Goal: Transaction & Acquisition: Purchase product/service

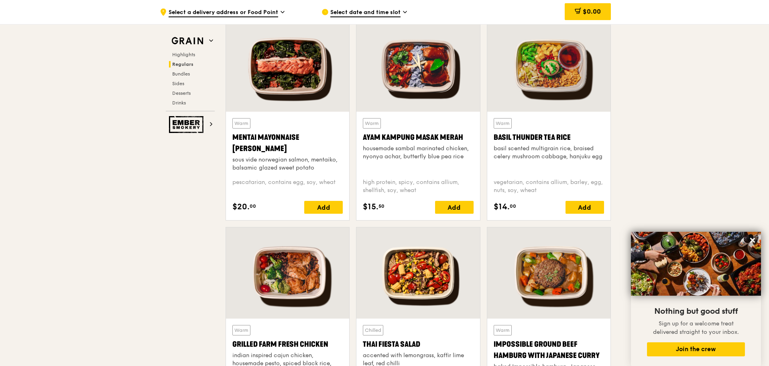
scroll to position [795, 0]
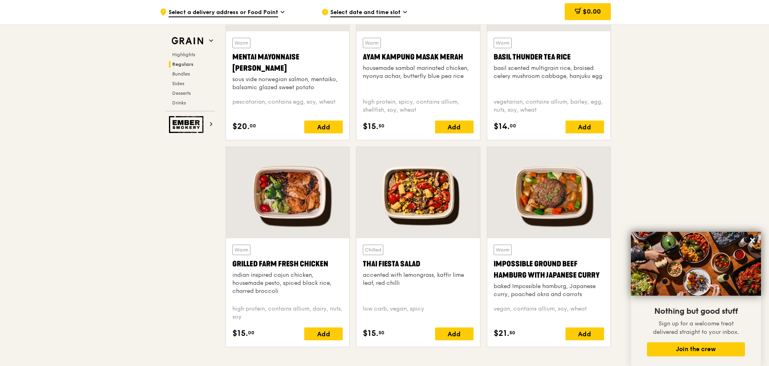
click at [302, 198] on div at bounding box center [287, 192] width 123 height 91
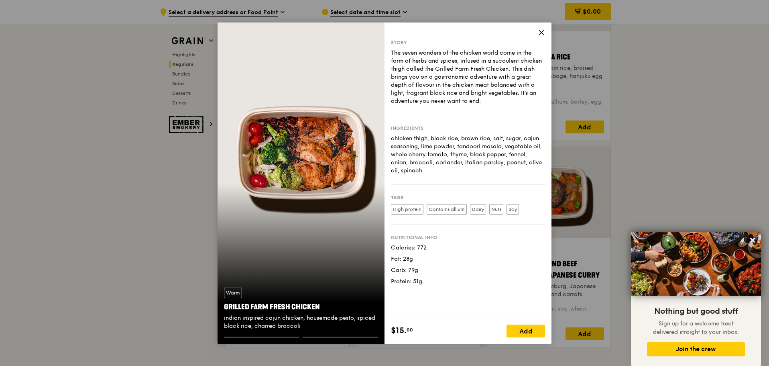
click at [344, 124] on div "Warm Grilled Farm Fresh Chicken indian inspired cajun chicken, housemade pesto,…" at bounding box center [301, 182] width 167 height 321
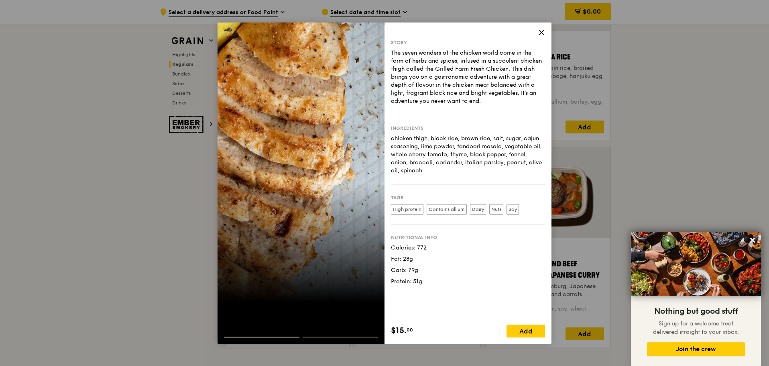
drag, startPoint x: 289, startPoint y: 100, endPoint x: 406, endPoint y: 211, distance: 161.3
click at [407, 213] on div "Story The seven wonders of the chicken world come in the form of herbs and spic…" at bounding box center [385, 182] width 334 height 321
click at [297, 199] on div at bounding box center [301, 182] width 167 height 321
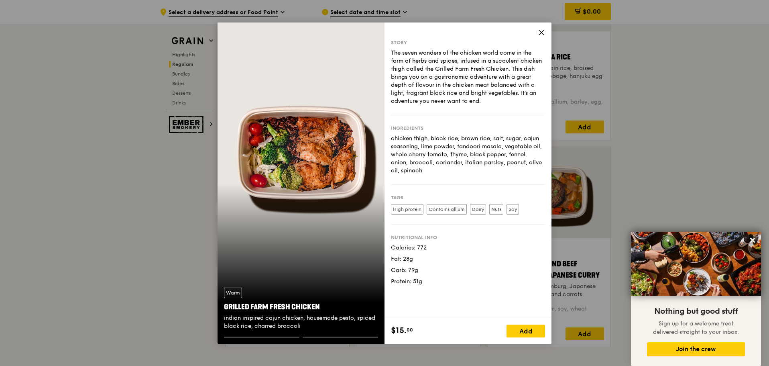
click at [263, 151] on div "Warm Grilled Farm Fresh Chicken indian inspired cajun chicken, housemade pesto,…" at bounding box center [301, 182] width 167 height 321
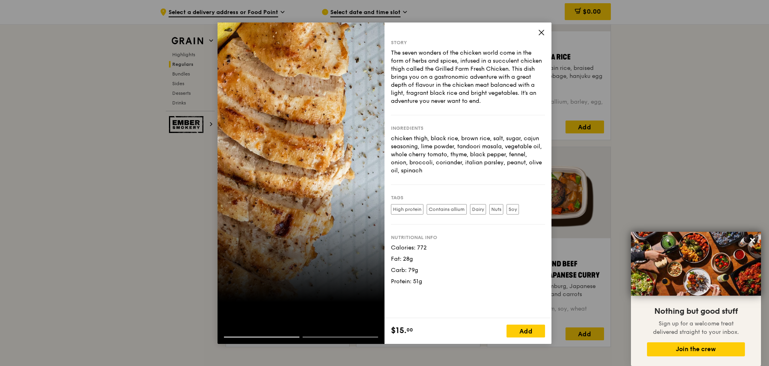
click at [262, 151] on div at bounding box center [301, 182] width 167 height 321
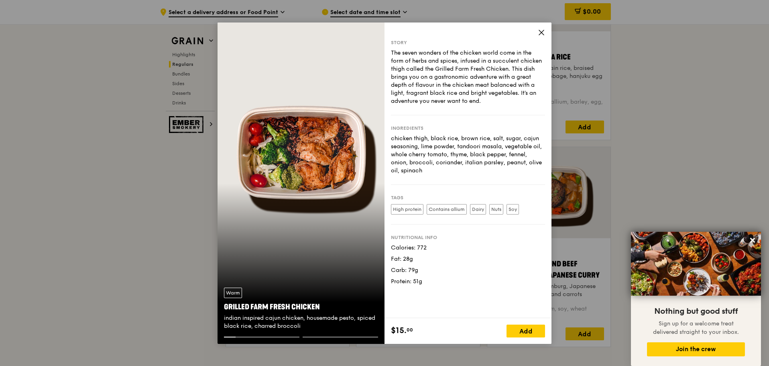
click at [541, 31] on icon at bounding box center [541, 32] width 7 height 7
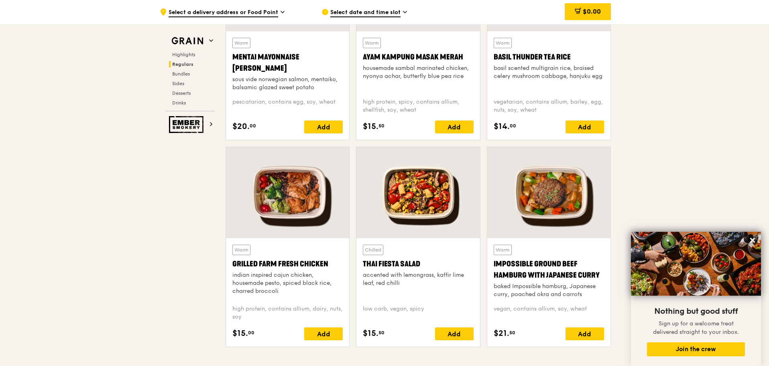
scroll to position [675, 0]
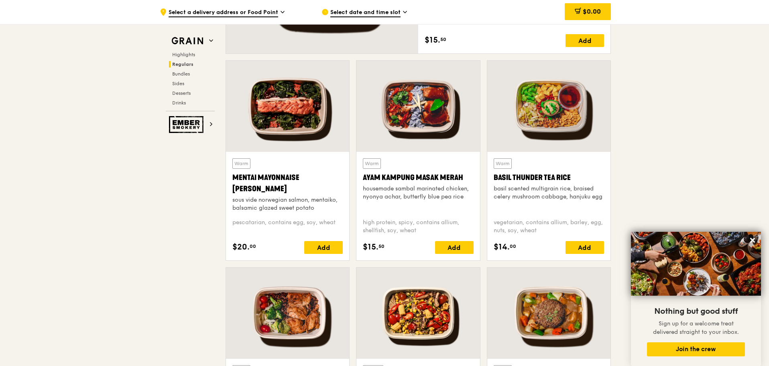
click at [585, 97] on div at bounding box center [549, 106] width 123 height 91
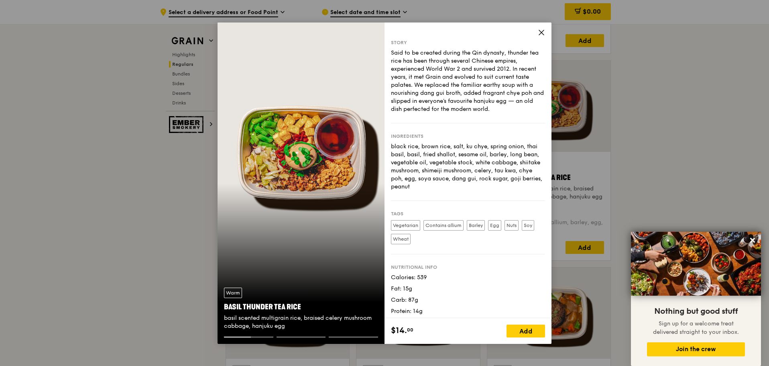
click at [540, 29] on icon at bounding box center [541, 32] width 7 height 7
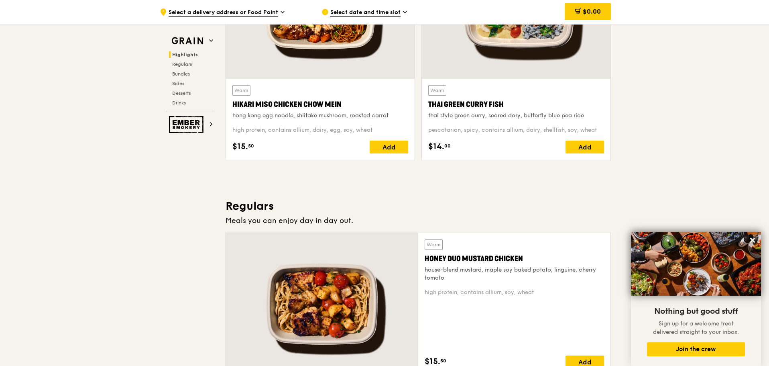
scroll to position [193, 0]
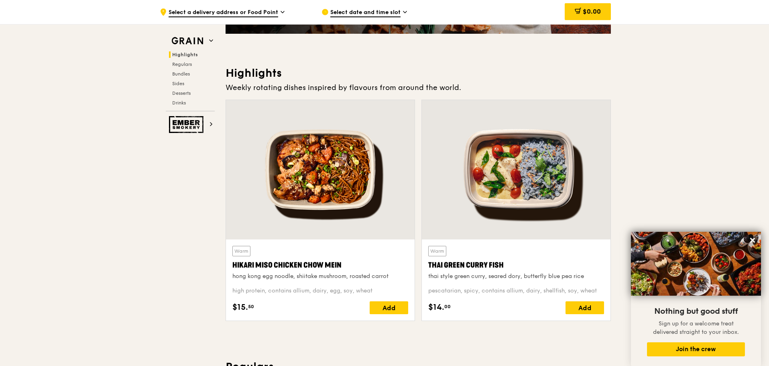
click at [474, 164] on div at bounding box center [516, 169] width 189 height 139
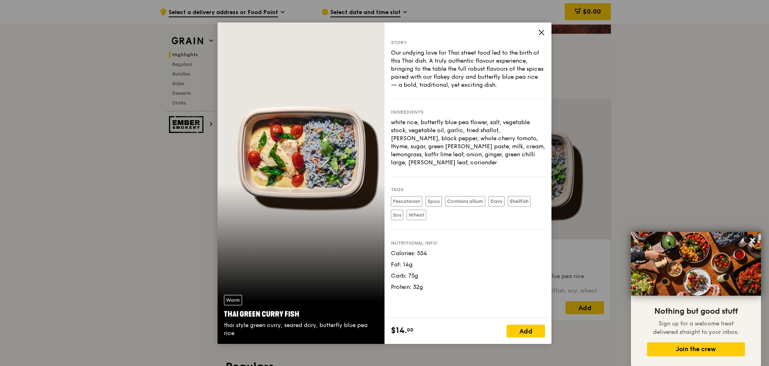
click at [544, 32] on icon at bounding box center [541, 32] width 7 height 7
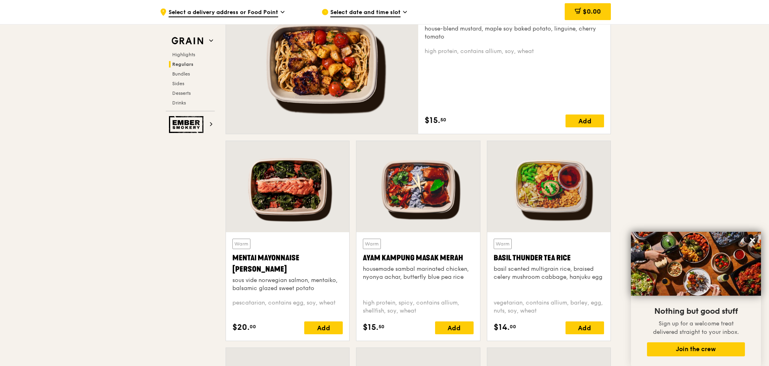
scroll to position [635, 0]
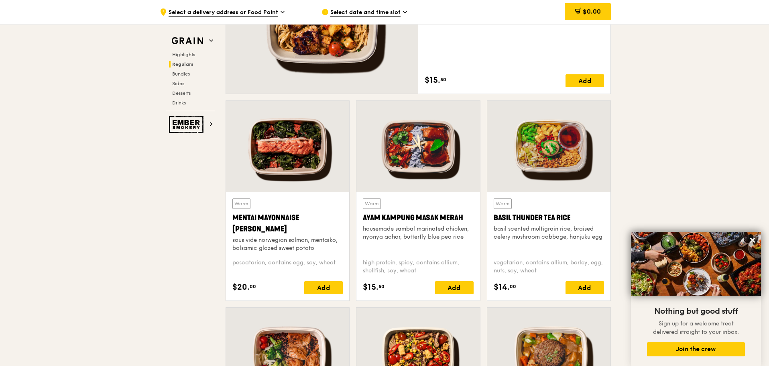
click at [421, 158] on div at bounding box center [418, 146] width 123 height 91
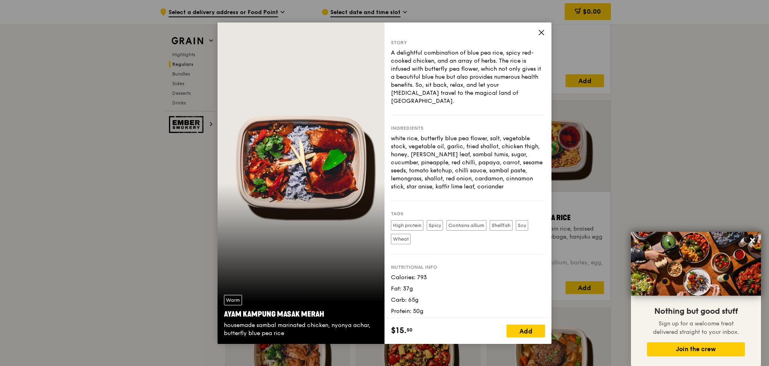
click at [350, 174] on div "Warm Ayam [GEOGRAPHIC_DATA] housemade sambal marinated chicken, nyonya achar, b…" at bounding box center [301, 182] width 167 height 321
click at [343, 172] on div "Warm Ayam [GEOGRAPHIC_DATA] housemade sambal marinated chicken, nyonya achar, b…" at bounding box center [301, 182] width 167 height 321
click at [288, 191] on div "Warm Ayam [GEOGRAPHIC_DATA] housemade sambal marinated chicken, nyonya achar, b…" at bounding box center [301, 182] width 167 height 321
click at [542, 32] on icon at bounding box center [541, 32] width 5 height 5
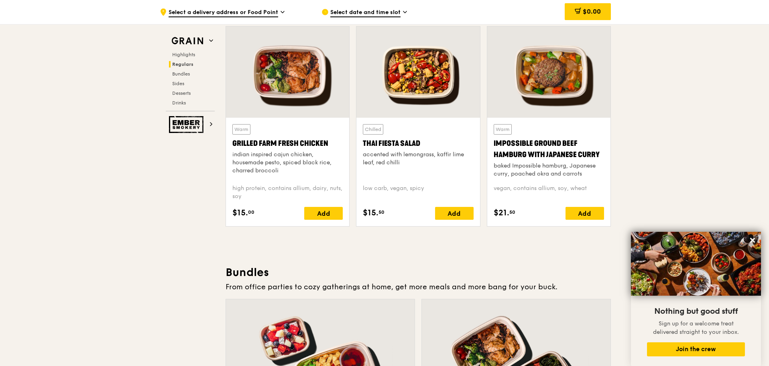
scroll to position [875, 0]
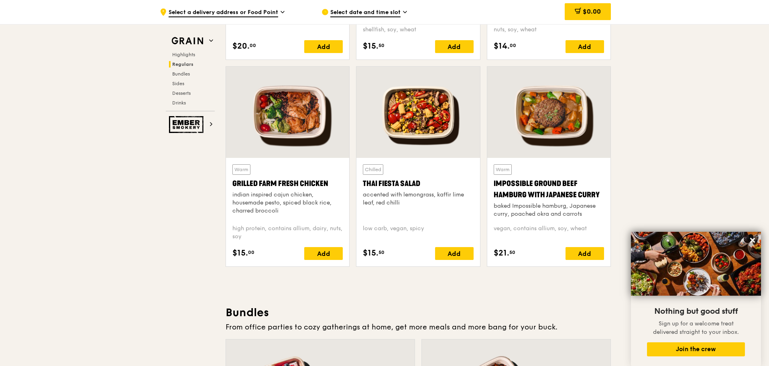
click at [530, 120] on div at bounding box center [549, 112] width 123 height 91
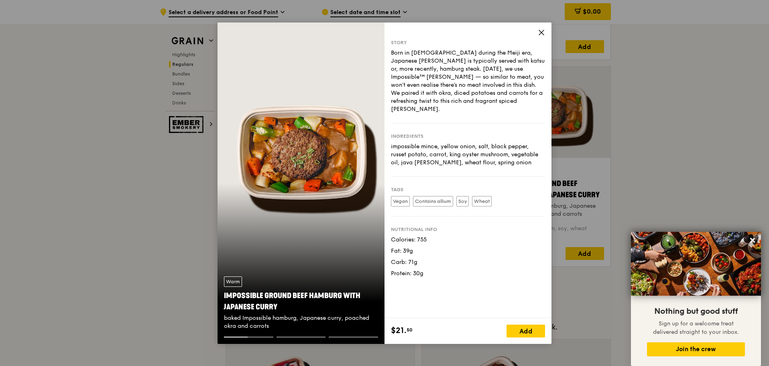
click at [308, 186] on div "Warm Impossible Ground Beef Hamburg with Japanese [PERSON_NAME] baked Impossibl…" at bounding box center [301, 182] width 167 height 321
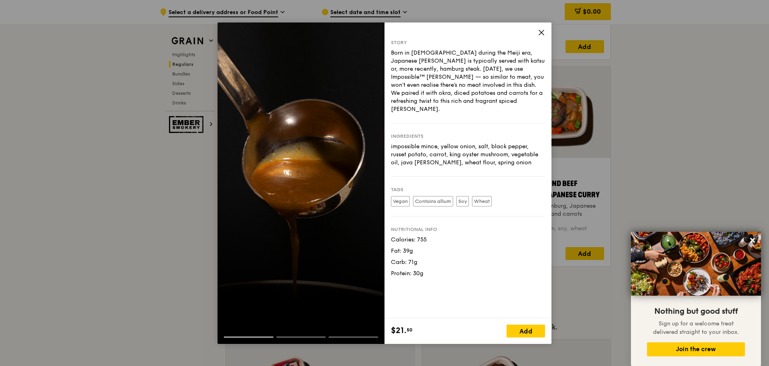
click at [308, 186] on div at bounding box center [301, 182] width 167 height 321
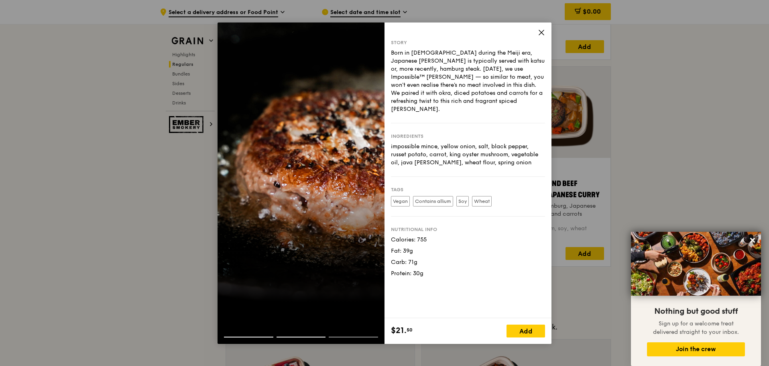
click at [308, 186] on div at bounding box center [301, 182] width 167 height 321
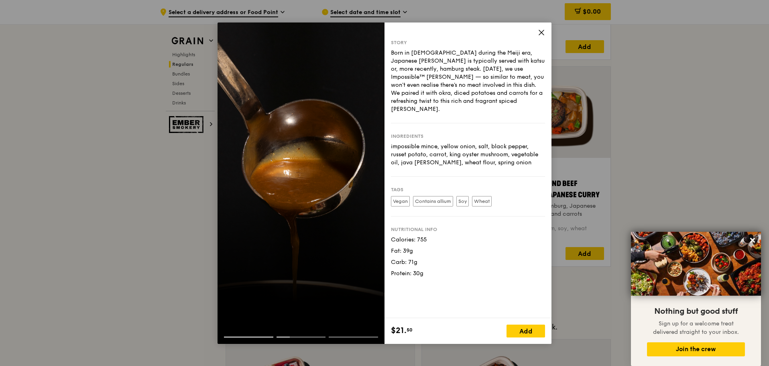
click at [317, 151] on div at bounding box center [301, 182] width 167 height 321
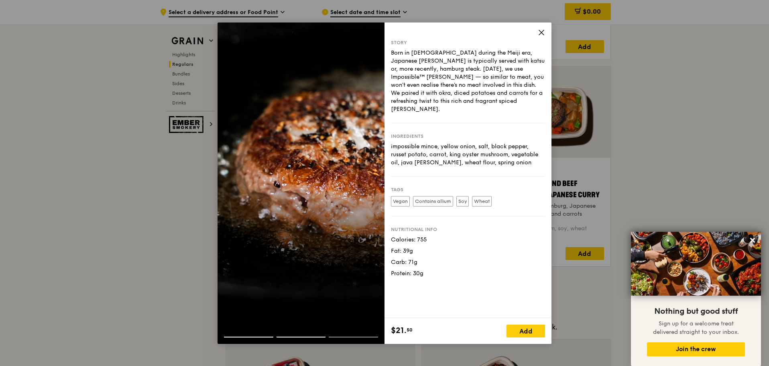
click at [302, 156] on div at bounding box center [301, 182] width 167 height 321
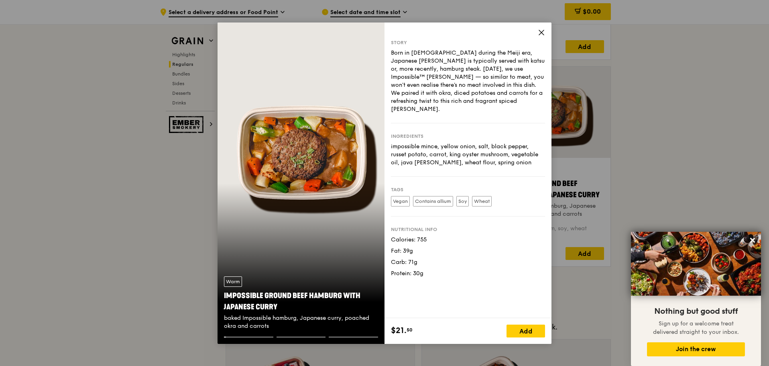
click at [542, 31] on icon at bounding box center [541, 32] width 7 height 7
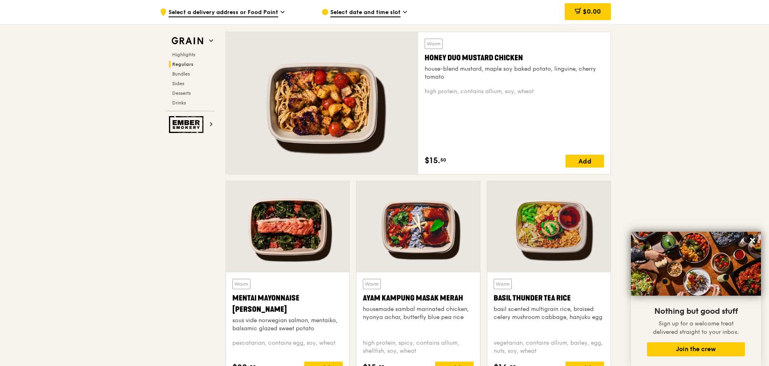
scroll to position [635, 0]
